Goal: Task Accomplishment & Management: Understand process/instructions

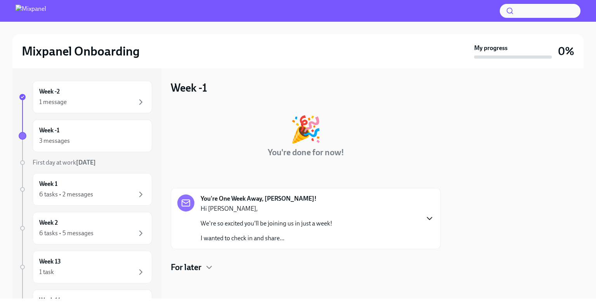
click at [426, 220] on icon "button" at bounding box center [429, 218] width 9 height 9
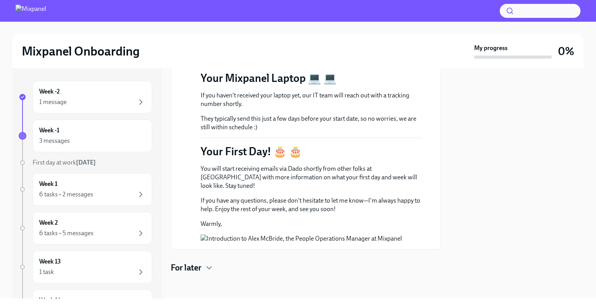
scroll to position [520, 0]
click at [294, 234] on button "Zoom image" at bounding box center [311, 238] width 221 height 9
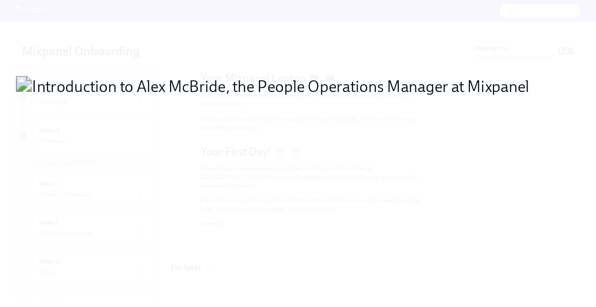
click at [256, 203] on button "Unzoom image" at bounding box center [298, 153] width 596 height 307
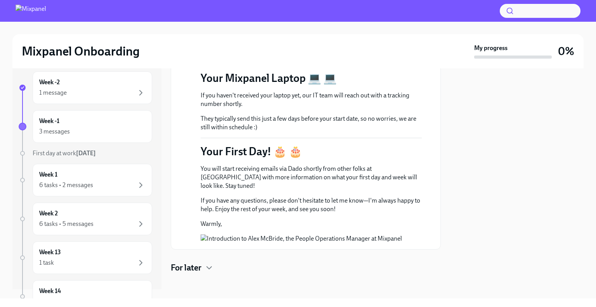
scroll to position [12, 0]
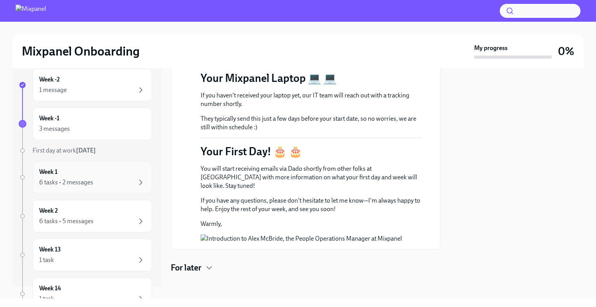
click at [106, 177] on div "Week 1 6 tasks • 2 messages" at bounding box center [92, 177] width 106 height 19
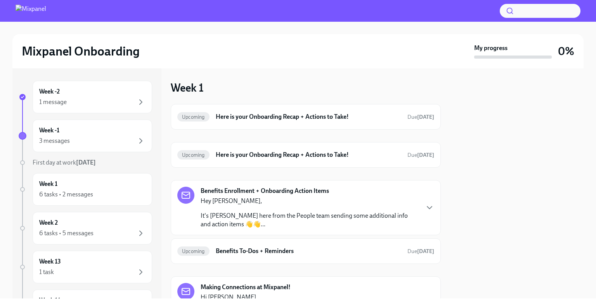
click at [424, 208] on div "Benefits Enrollment + Onboarding Action Items Hey [PERSON_NAME], It's [PERSON_N…" at bounding box center [305, 208] width 257 height 42
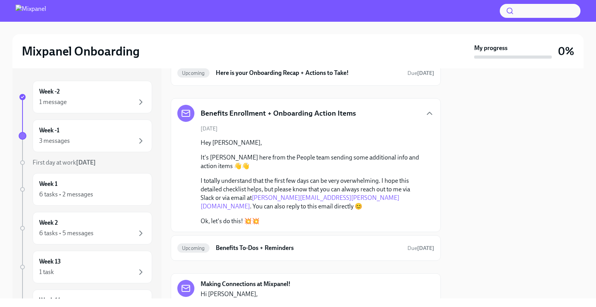
scroll to position [87, 0]
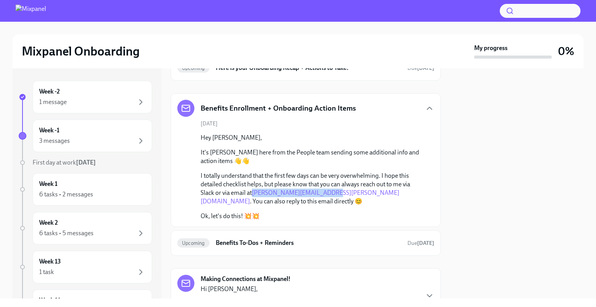
drag, startPoint x: 330, startPoint y: 192, endPoint x: 253, endPoint y: 192, distance: 77.2
click at [253, 192] on p "I totally understand that the first few days can be very overwhelming. I hope t…" at bounding box center [311, 189] width 221 height 34
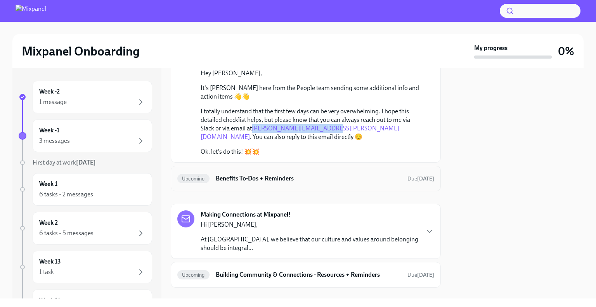
scroll to position [161, 0]
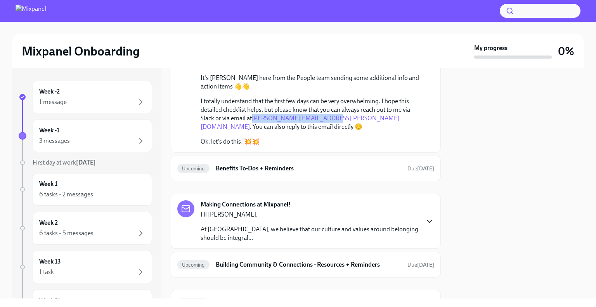
click at [426, 220] on icon "button" at bounding box center [429, 221] width 9 height 9
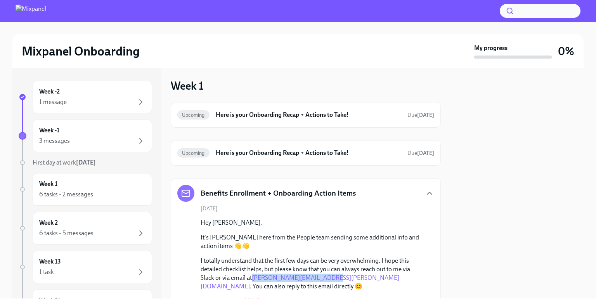
scroll to position [0, 0]
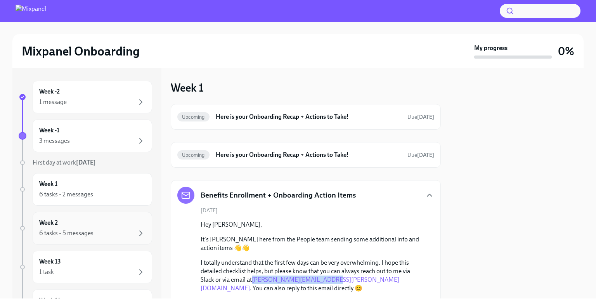
click at [98, 221] on div "Week 2 6 tasks • 5 messages" at bounding box center [92, 227] width 106 height 19
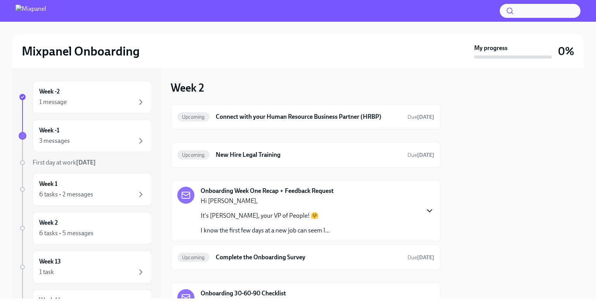
click at [430, 211] on icon "button" at bounding box center [429, 211] width 5 height 2
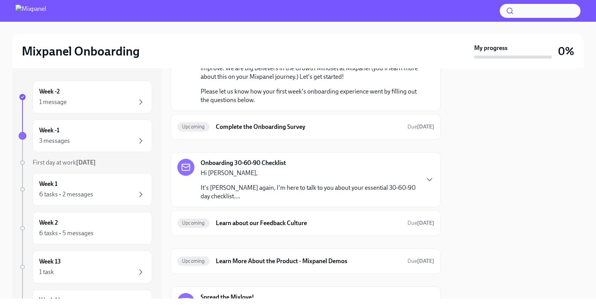
scroll to position [315, 0]
click at [378, 189] on p "It's [PERSON_NAME] again, I'm here to talk to you about your essential 30-60-90…" at bounding box center [310, 191] width 218 height 17
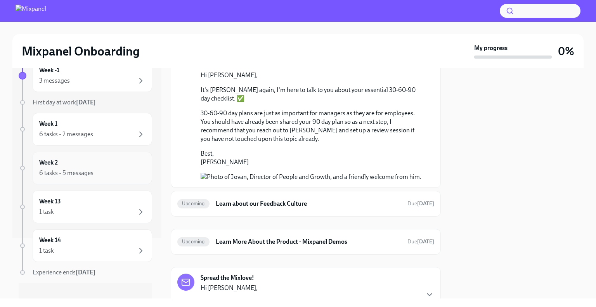
scroll to position [68, 0]
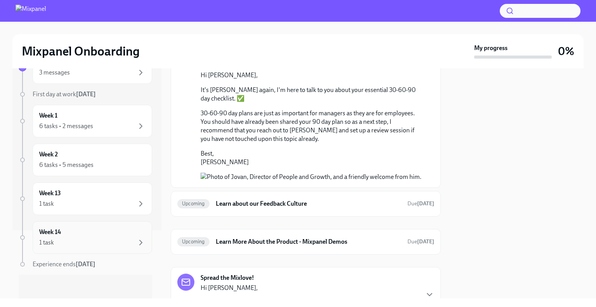
click at [82, 237] on div "Week 14 1 task" at bounding box center [92, 237] width 106 height 19
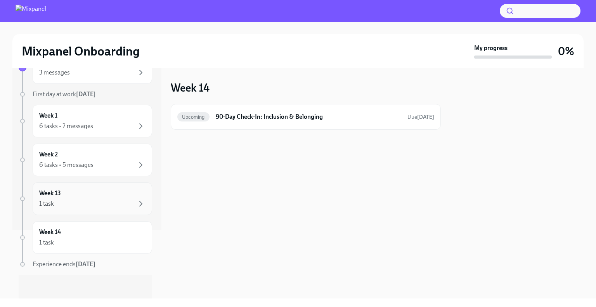
click at [81, 205] on div "1 task" at bounding box center [92, 203] width 106 height 9
click at [79, 198] on div "Week 13 1 task" at bounding box center [92, 198] width 106 height 19
click at [87, 161] on div "6 tasks • 5 messages" at bounding box center [66, 165] width 54 height 9
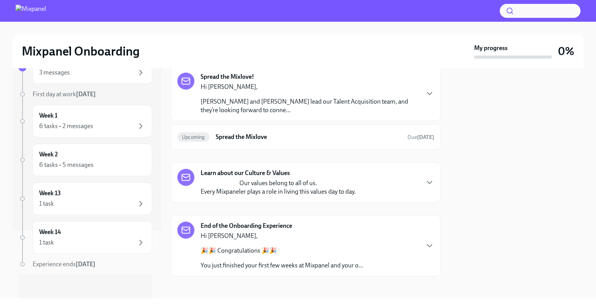
scroll to position [352, 0]
click at [422, 242] on div "End of the Onboarding Experience Hi [PERSON_NAME], 🎉🎉 Congratulations 🎉🎉 You ju…" at bounding box center [305, 245] width 257 height 48
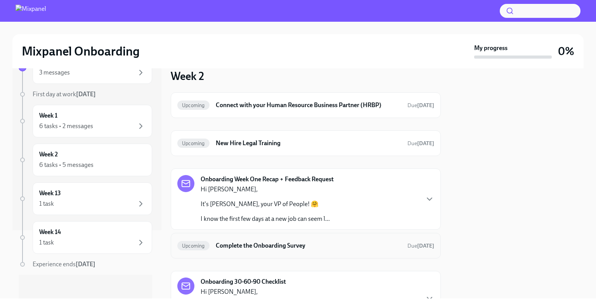
scroll to position [0, 0]
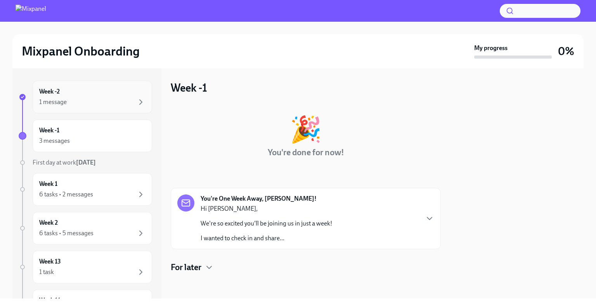
click at [118, 97] on div "Week -2 1 message" at bounding box center [92, 96] width 106 height 19
click at [425, 217] on icon "button" at bounding box center [429, 218] width 9 height 9
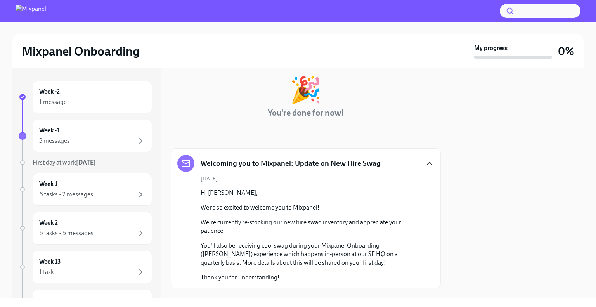
scroll to position [54, 0]
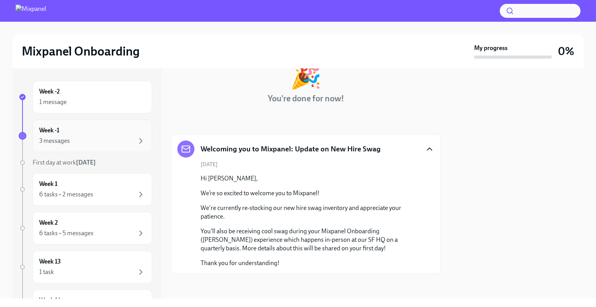
click at [94, 136] on div "3 messages" at bounding box center [92, 140] width 106 height 9
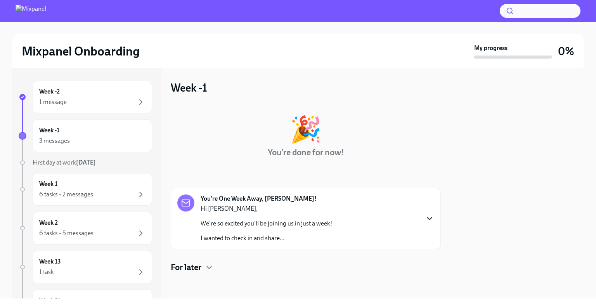
click at [426, 218] on icon "button" at bounding box center [429, 218] width 9 height 9
